Goal: Find specific fact: Find contact information

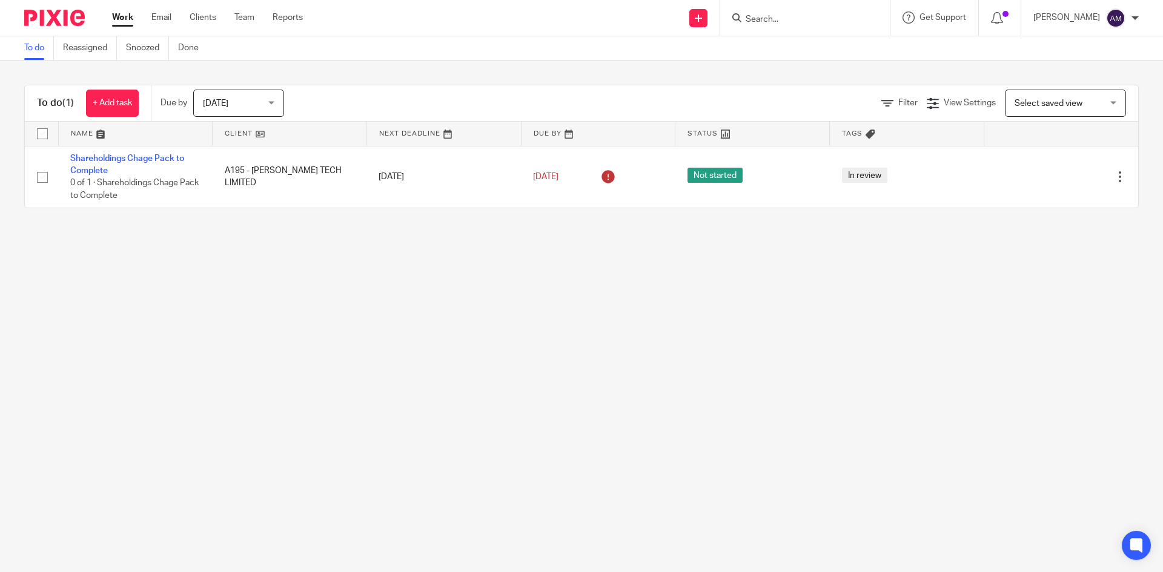
click at [796, 29] on div at bounding box center [805, 18] width 170 height 36
click at [797, 25] on input "Search" at bounding box center [798, 20] width 109 height 11
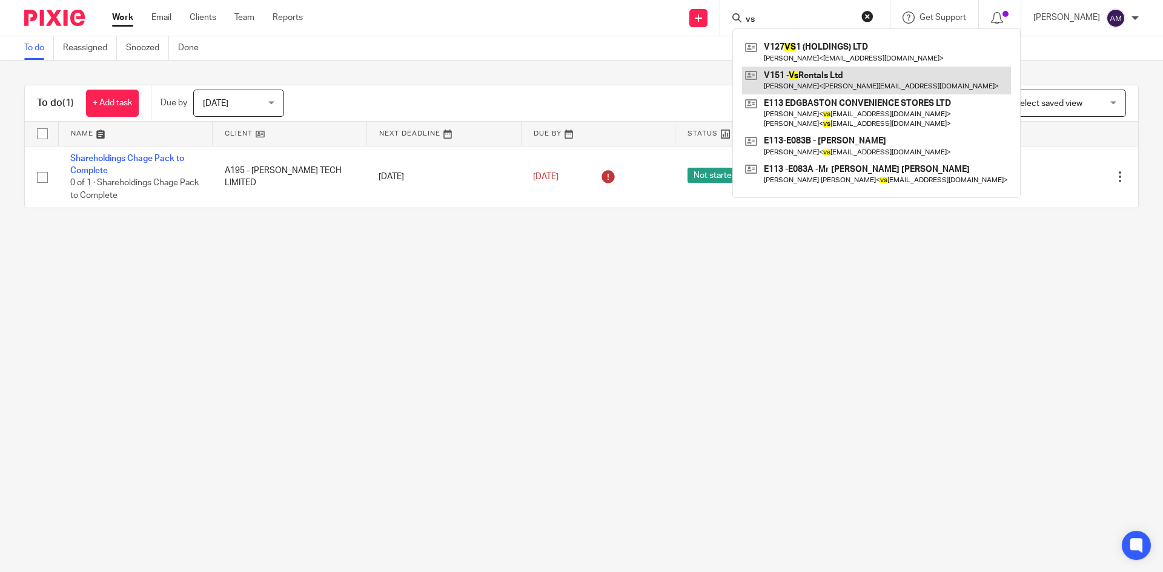
type input "vs"
click at [857, 77] on link at bounding box center [876, 81] width 269 height 28
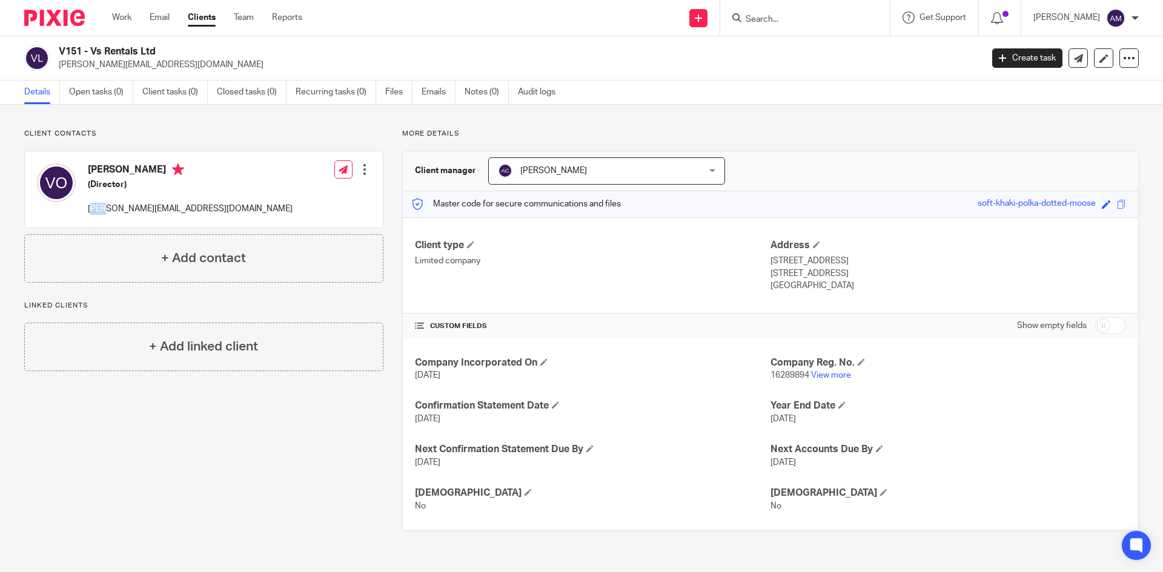
drag, startPoint x: 90, startPoint y: 210, endPoint x: 101, endPoint y: 210, distance: 11.5
click at [101, 210] on p "[PERSON_NAME][EMAIL_ADDRESS][DOMAIN_NAME]" at bounding box center [190, 209] width 205 height 12
drag, startPoint x: 85, startPoint y: 210, endPoint x: 181, endPoint y: 213, distance: 95.2
click at [181, 213] on div "Vaishali Odedra (Director) ricky@uclservices.co.uk Edit contact Create client f…" at bounding box center [204, 189] width 358 height 76
copy p "[PERSON_NAME][EMAIL_ADDRESS][DOMAIN_NAME]"
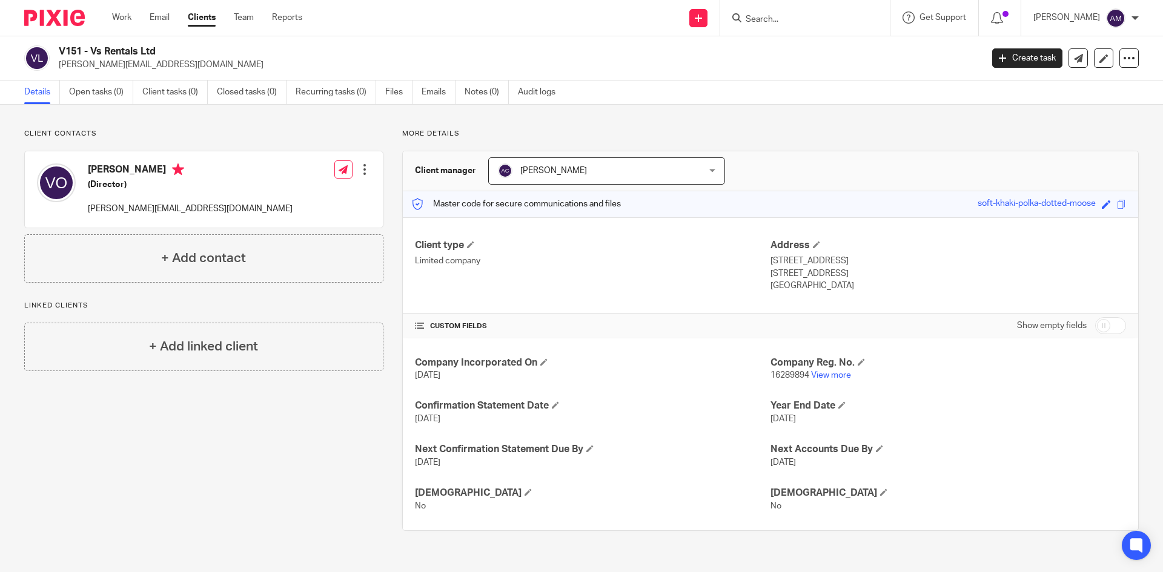
drag, startPoint x: 315, startPoint y: 130, endPoint x: 935, endPoint y: 227, distance: 627.2
click at [316, 130] on p "Client contacts" at bounding box center [203, 134] width 359 height 10
click at [761, 22] on input "Search" at bounding box center [798, 20] width 109 height 11
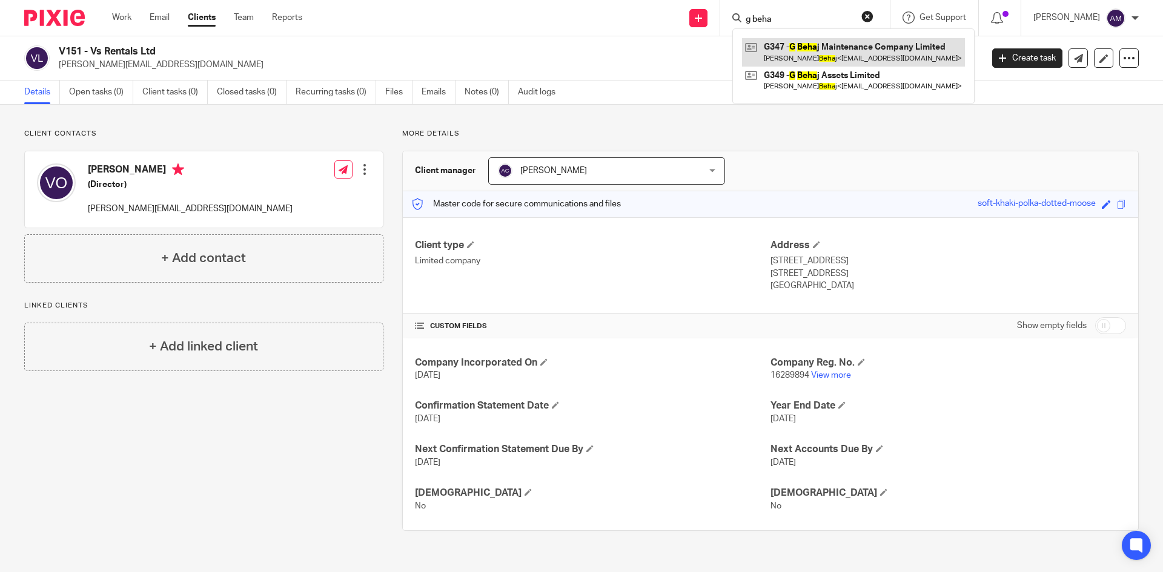
type input "g beha"
click at [790, 44] on link at bounding box center [853, 52] width 223 height 28
